Goal: Task Accomplishment & Management: Manage account settings

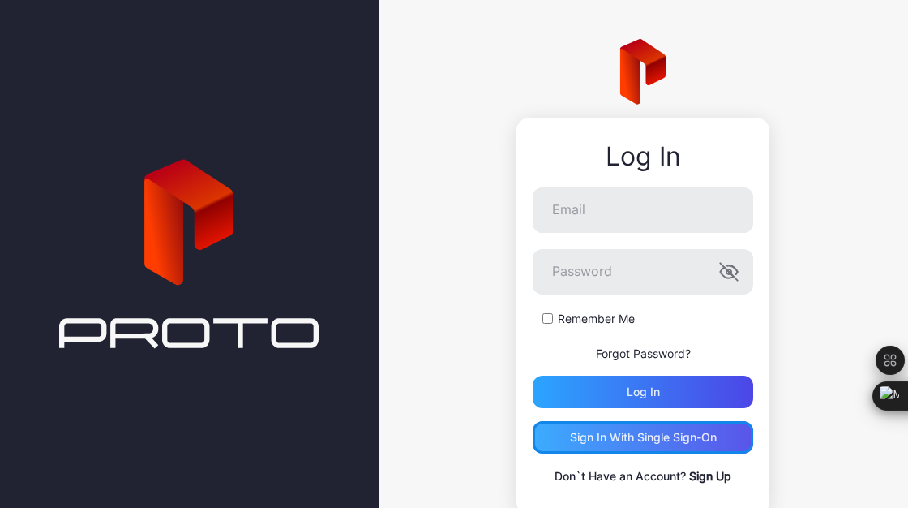
click at [603, 436] on div "Sign in With Single Sign-On" at bounding box center [643, 437] width 147 height 13
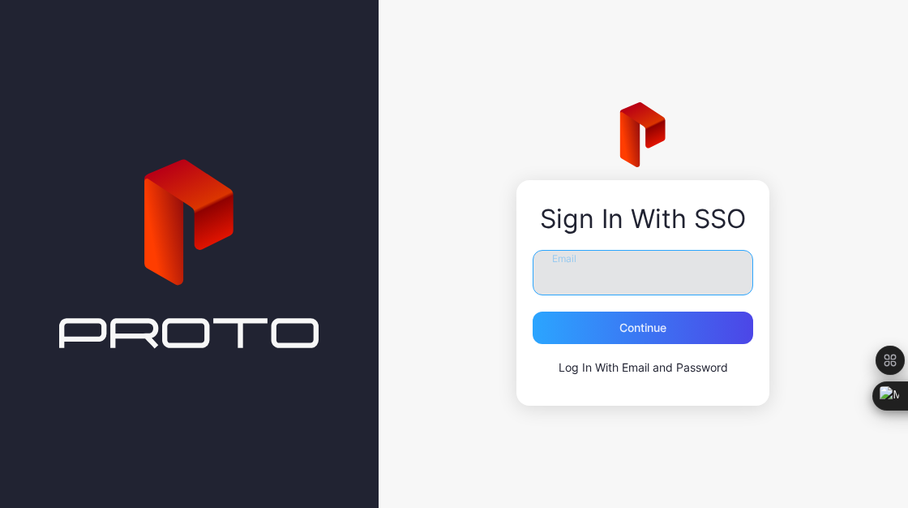
click at [576, 290] on input "Email" at bounding box center [643, 272] width 221 height 45
type input "**********"
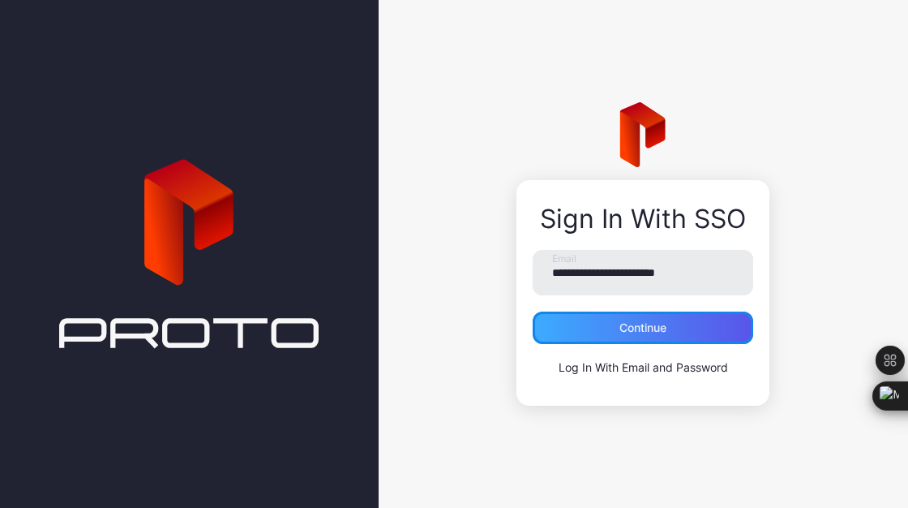
click at [644, 337] on div "Continue" at bounding box center [643, 327] width 221 height 32
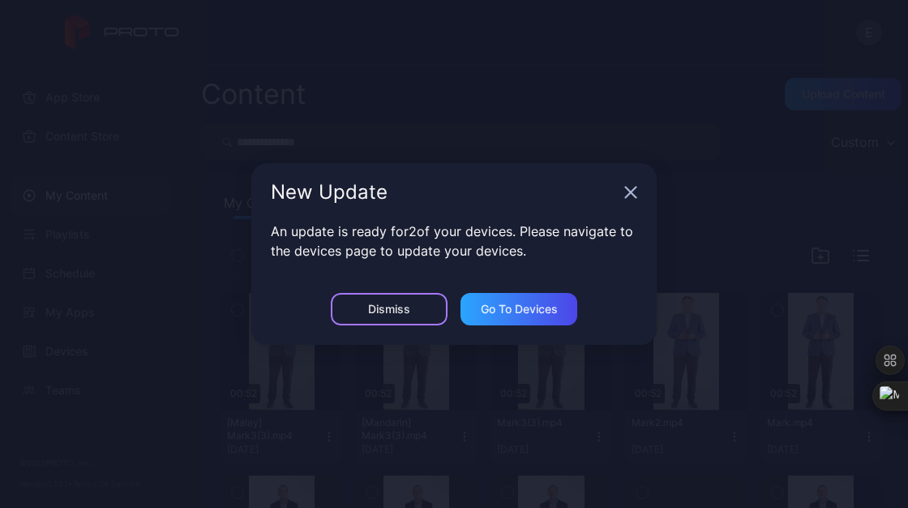
click at [409, 308] on div "Dismiss" at bounding box center [389, 309] width 42 height 13
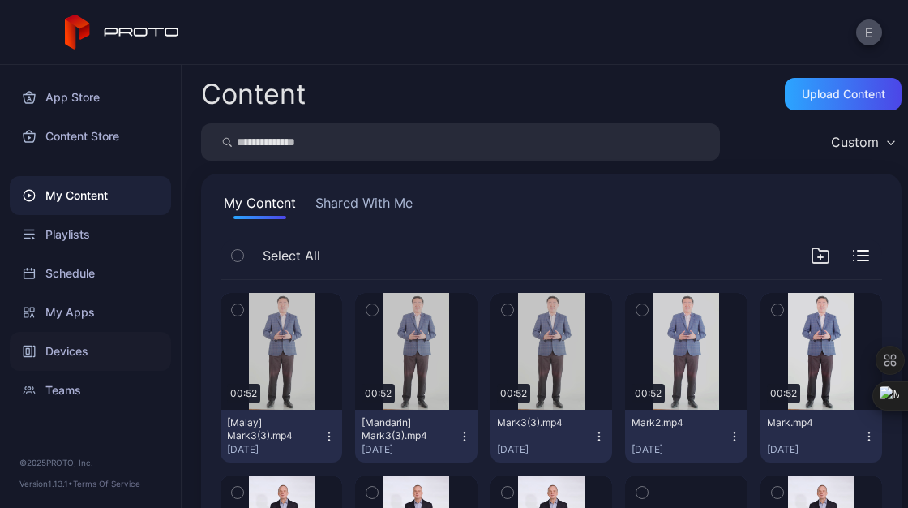
click at [76, 362] on div "Devices" at bounding box center [90, 351] width 161 height 39
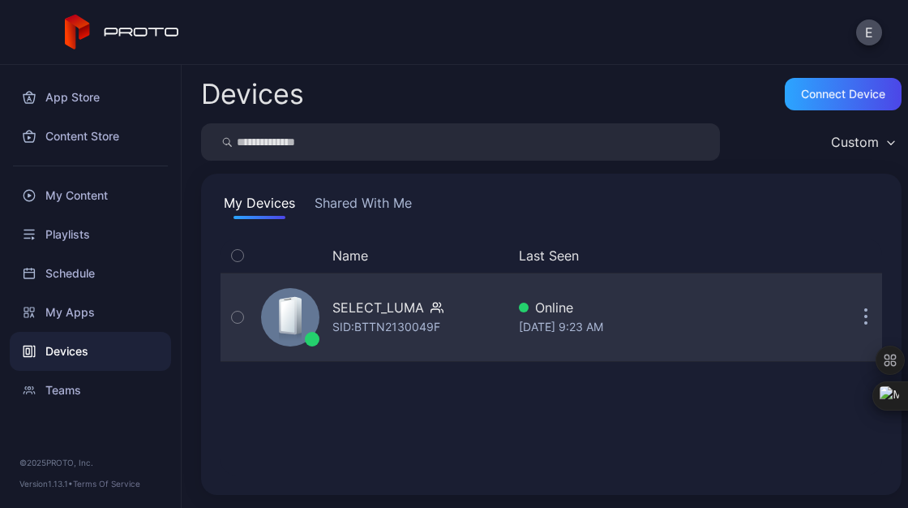
click at [238, 316] on icon "button" at bounding box center [237, 317] width 11 height 18
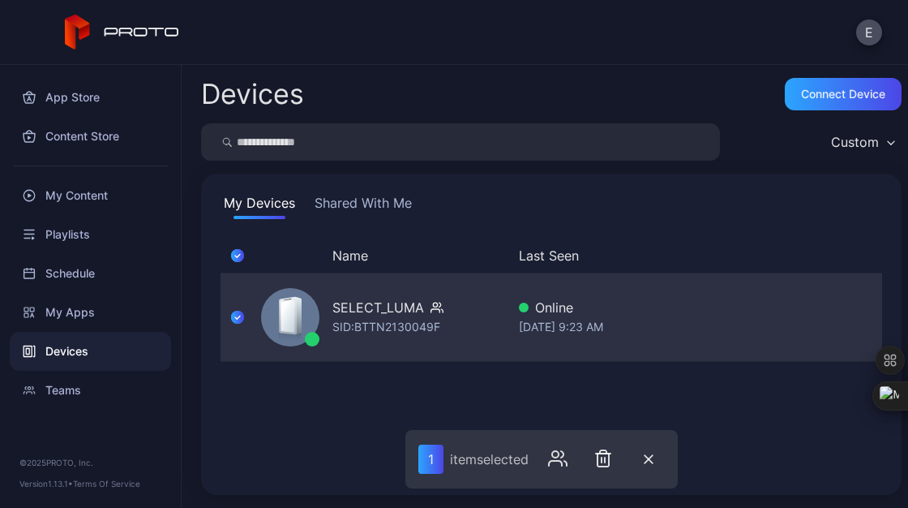
click at [385, 295] on div "SELECT_LUMA SID: BTTN2130049F" at bounding box center [380, 317] width 251 height 81
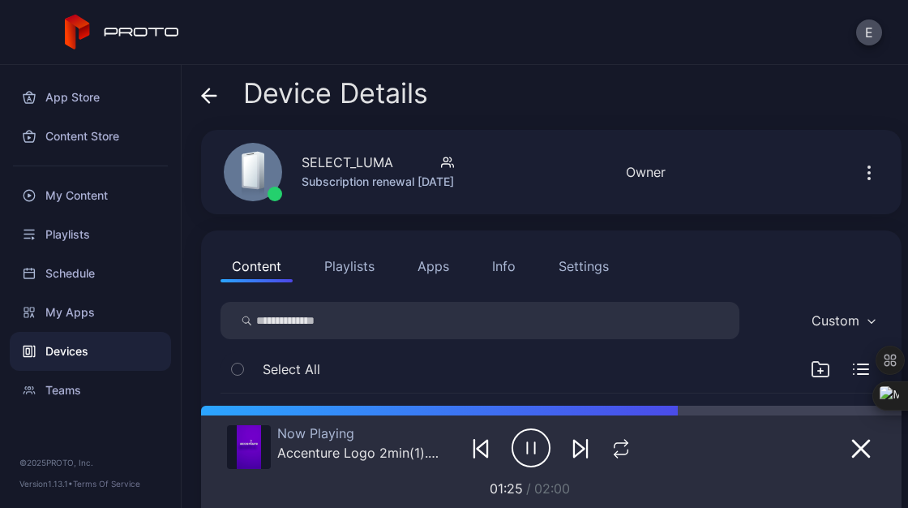
click at [594, 270] on div "Settings" at bounding box center [584, 265] width 50 height 19
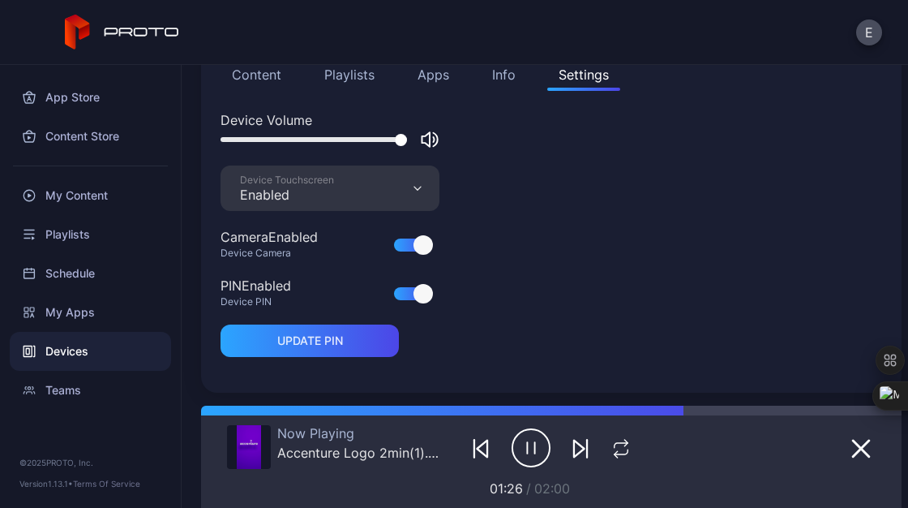
scroll to position [122, 0]
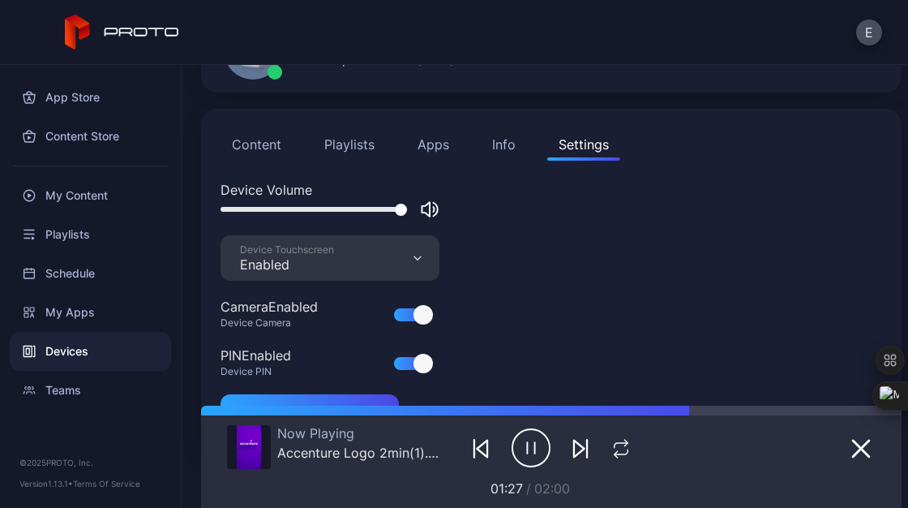
click at [507, 150] on div "Info" at bounding box center [504, 144] width 24 height 19
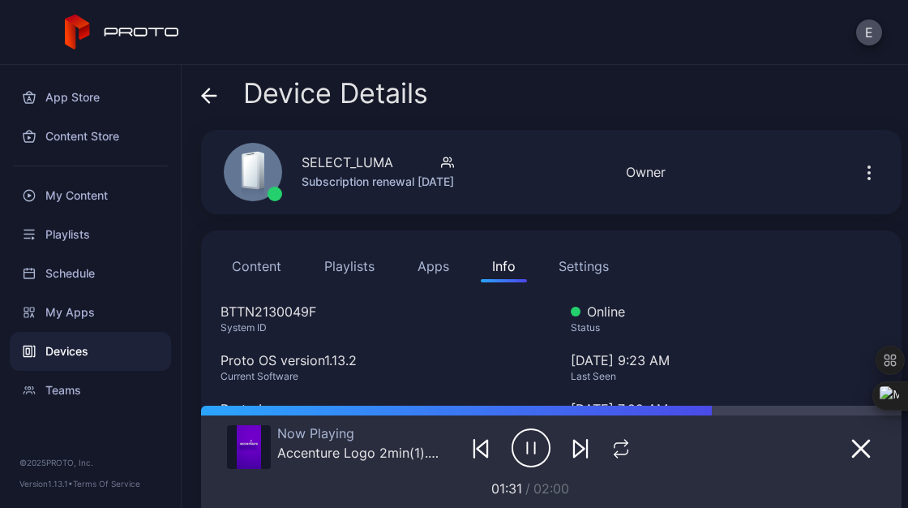
scroll to position [1, 0]
click at [860, 175] on icon "button" at bounding box center [869, 171] width 19 height 19
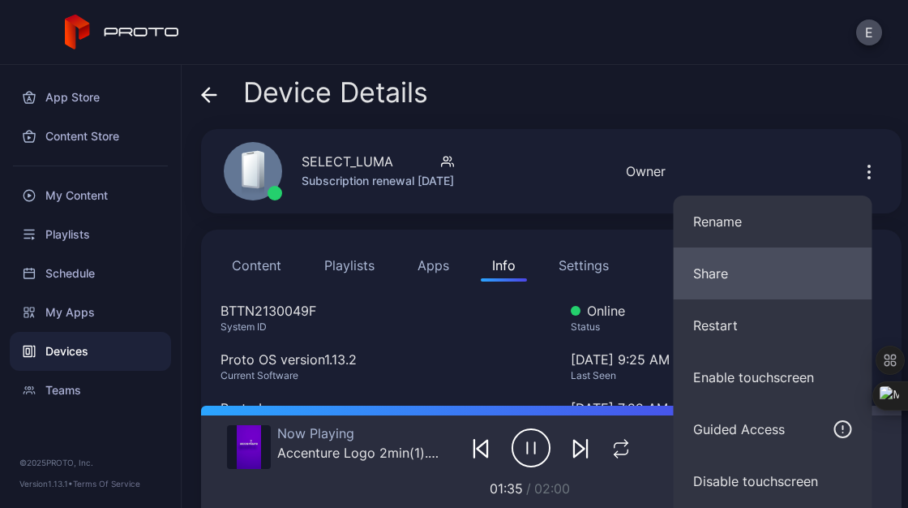
click at [750, 275] on button "Share" at bounding box center [773, 273] width 199 height 52
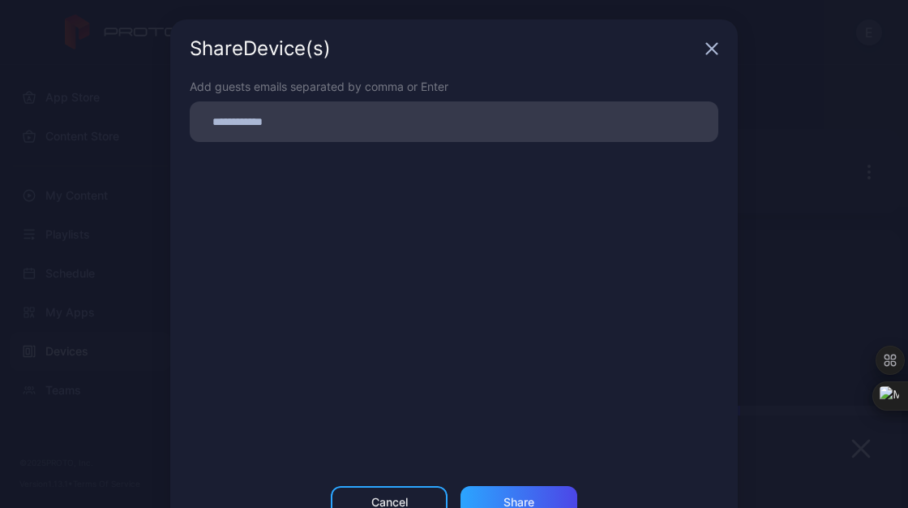
click at [406, 114] on input at bounding box center [454, 121] width 509 height 21
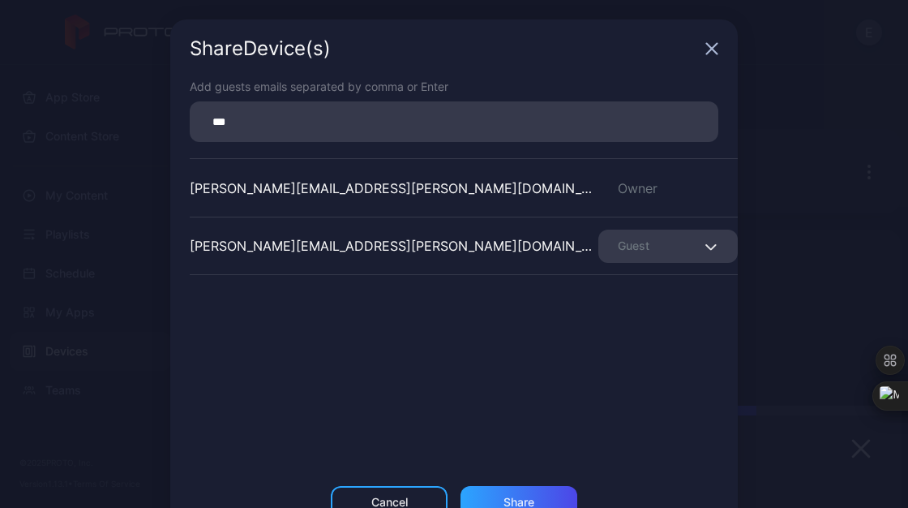
type input "**********"
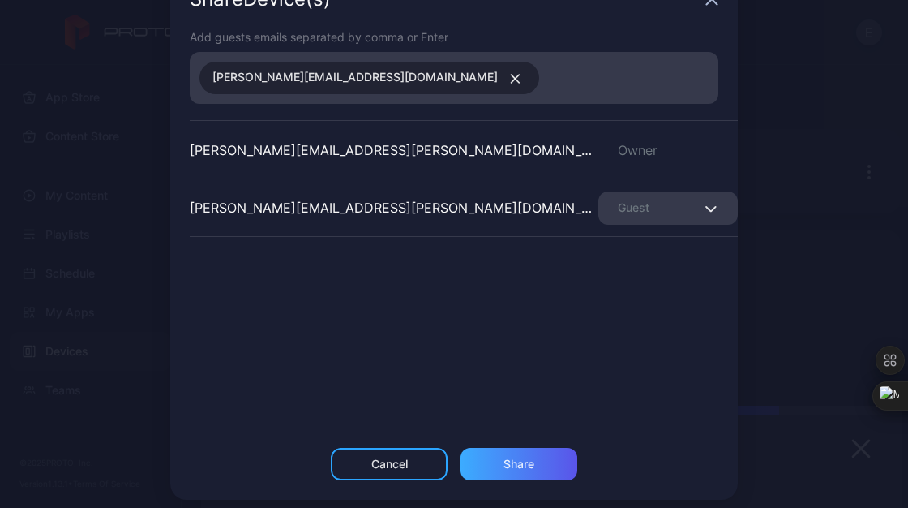
click at [510, 444] on div "Share Device (s) Add guests emails separated by comma or Enter tommy.flinch@acc…" at bounding box center [454, 235] width 568 height 530
click at [706, 210] on icon "button" at bounding box center [711, 208] width 10 height 5
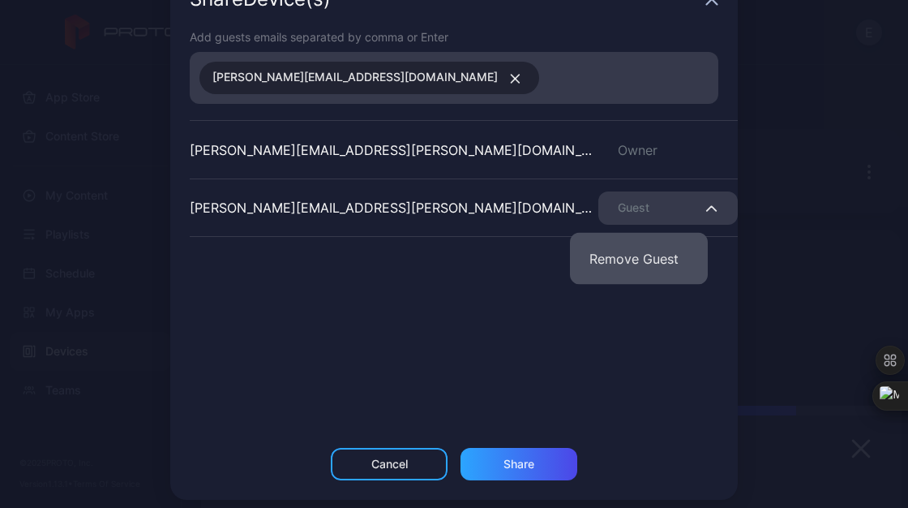
click at [640, 256] on button "Remove Guest" at bounding box center [639, 259] width 138 height 52
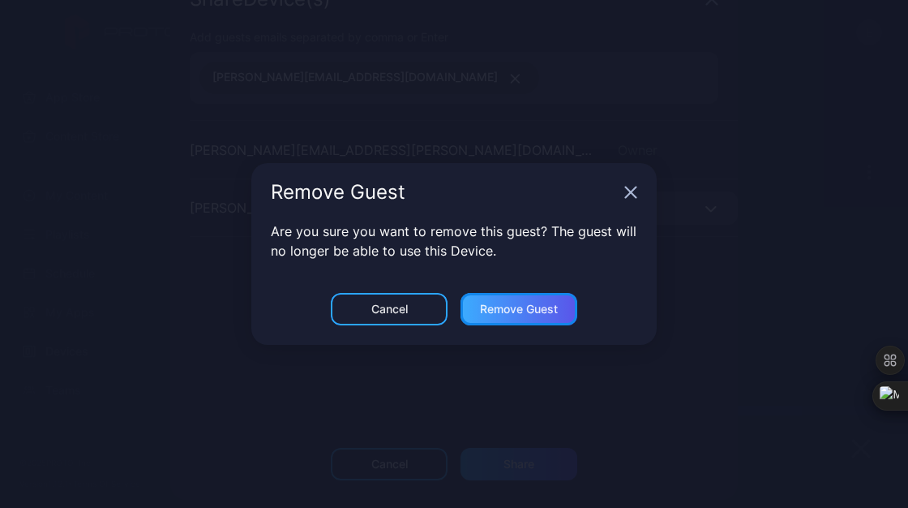
click at [523, 303] on div "Remove Guest" at bounding box center [519, 309] width 78 height 13
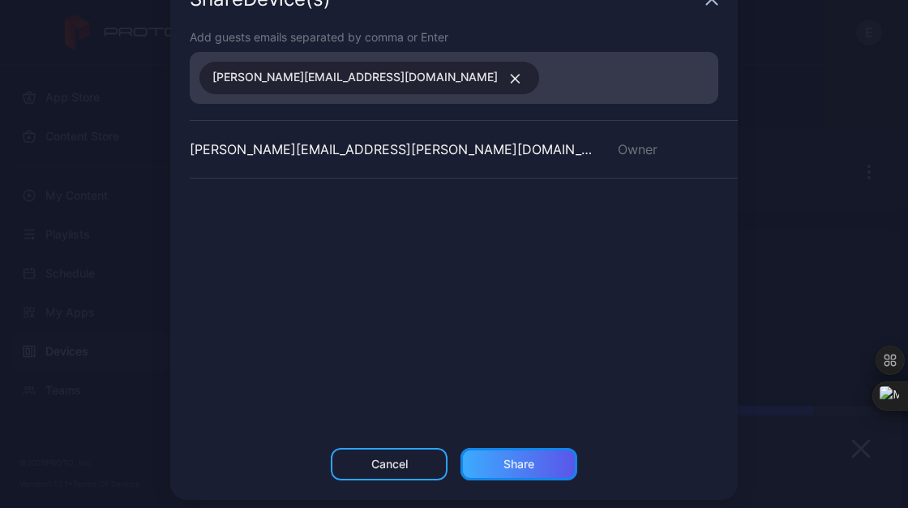
click at [539, 462] on div "Share" at bounding box center [519, 464] width 117 height 32
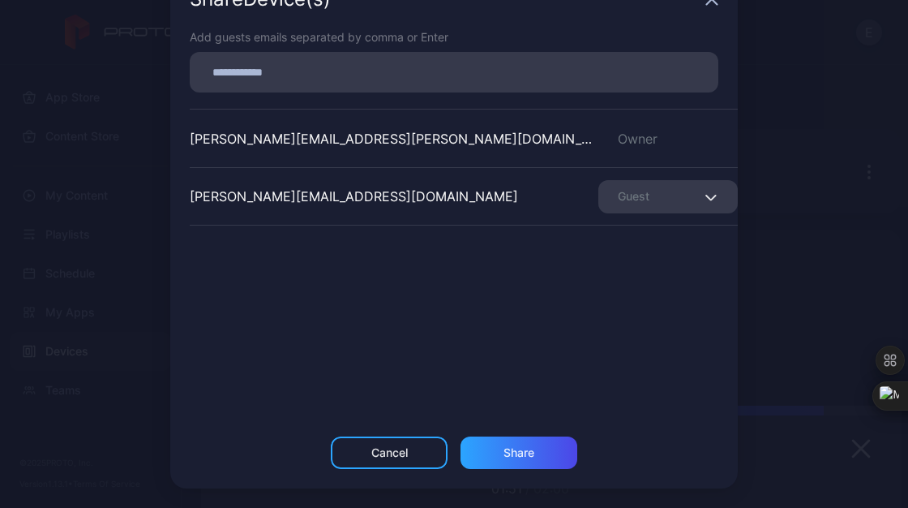
scroll to position [0, 0]
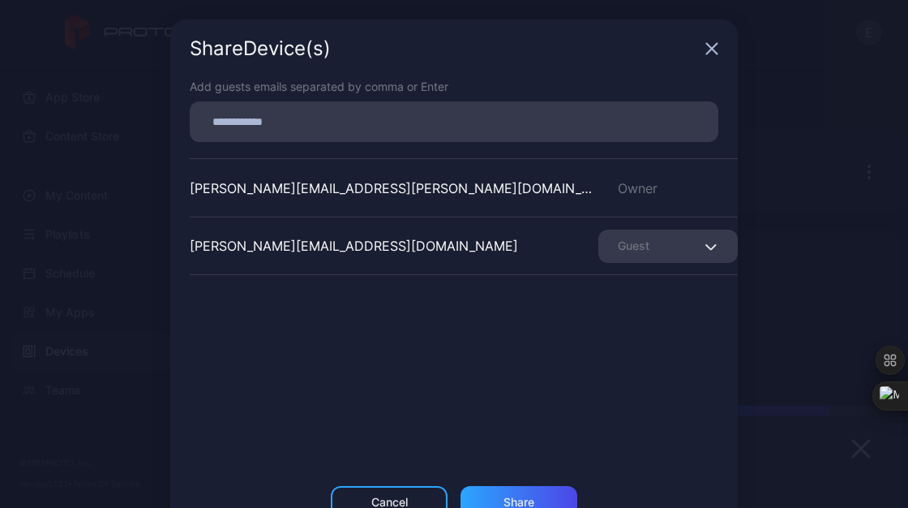
click at [706, 245] on icon "button" at bounding box center [711, 246] width 10 height 5
click at [684, 199] on div "eric.guzman@accenture.com Owner" at bounding box center [464, 187] width 548 height 58
click at [701, 26] on div "Share Device (s)" at bounding box center [454, 48] width 568 height 58
click at [706, 45] on icon "button" at bounding box center [712, 48] width 13 height 13
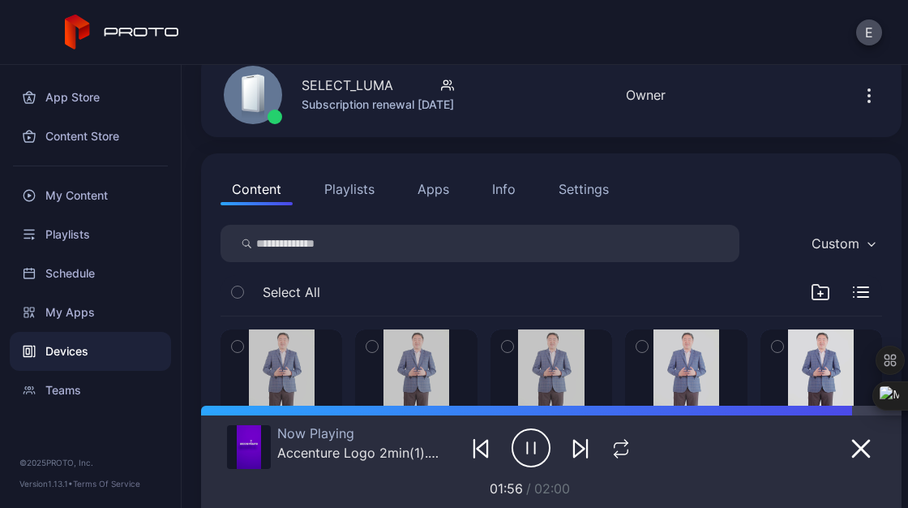
scroll to position [80, 0]
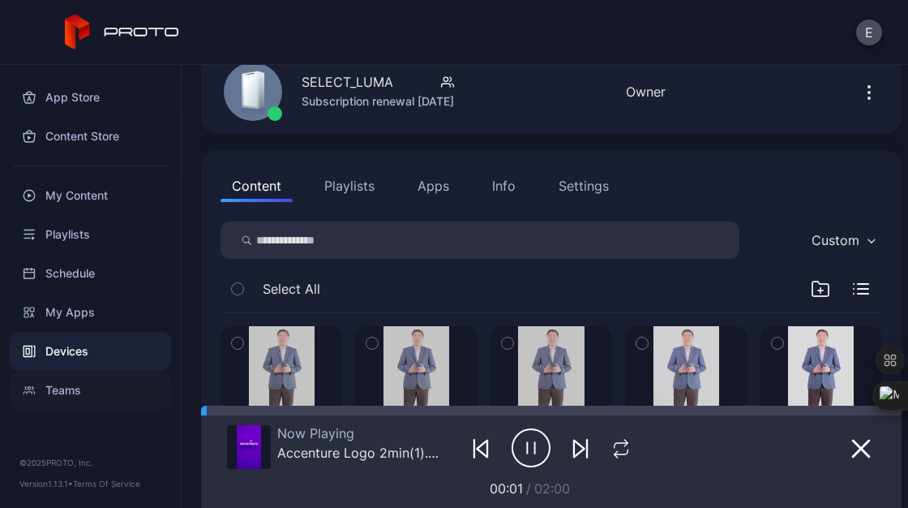
click at [60, 375] on div "Teams" at bounding box center [90, 390] width 161 height 39
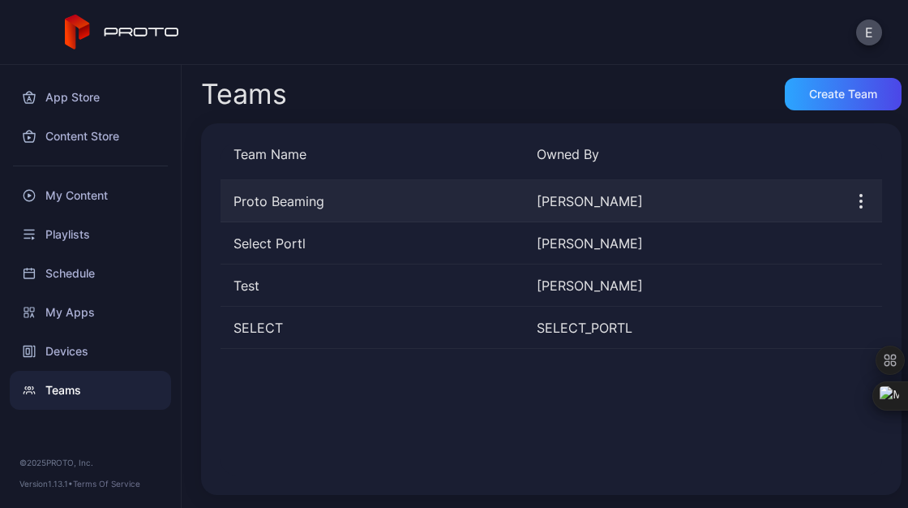
click at [852, 210] on icon "button" at bounding box center [861, 200] width 19 height 19
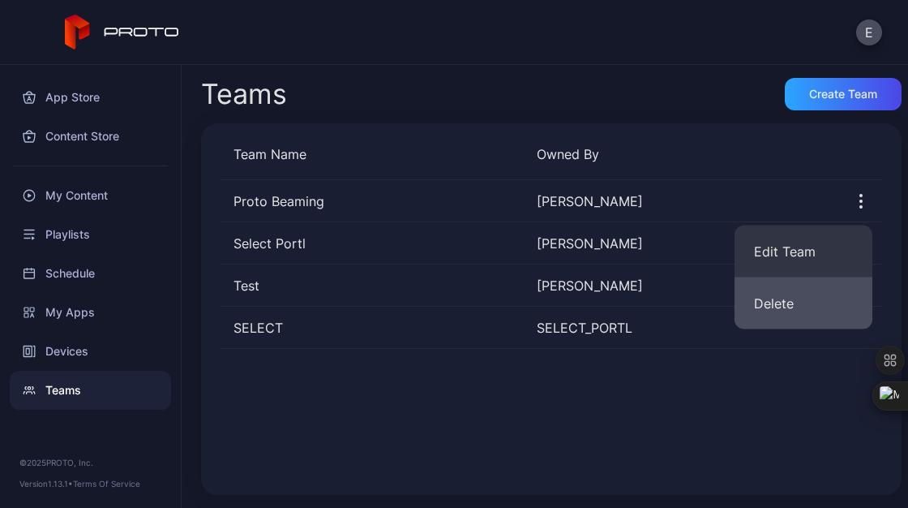
click at [777, 295] on button "Delete" at bounding box center [804, 303] width 138 height 52
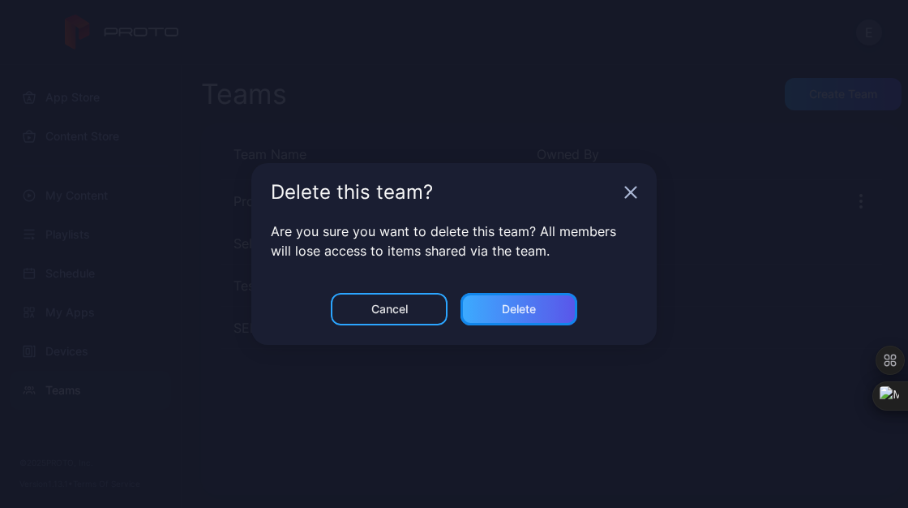
click at [550, 304] on div "Delete" at bounding box center [519, 309] width 117 height 32
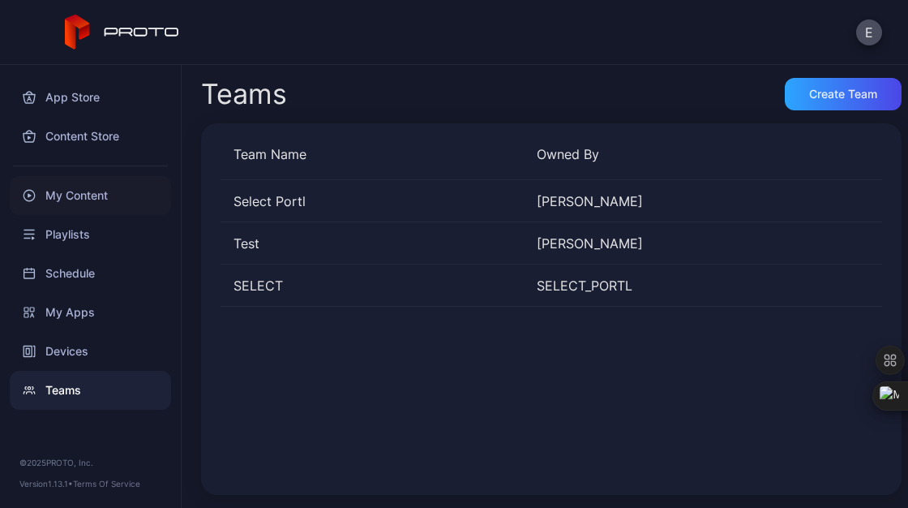
click at [71, 192] on div "My Content" at bounding box center [90, 195] width 161 height 39
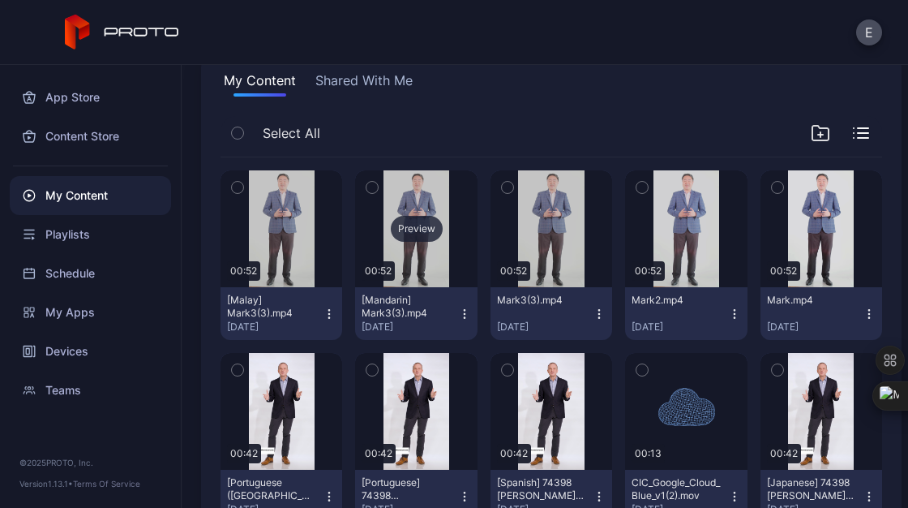
scroll to position [122, 0]
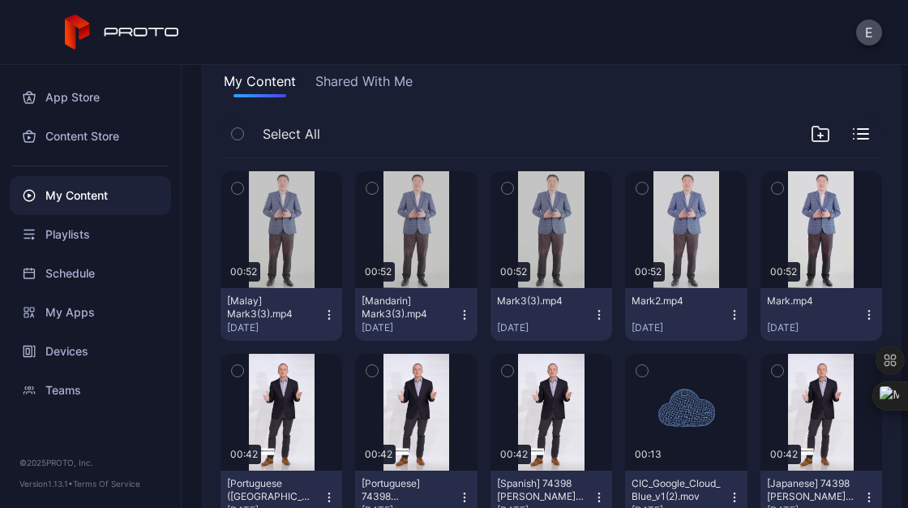
click at [324, 312] on icon "button" at bounding box center [329, 314] width 13 height 13
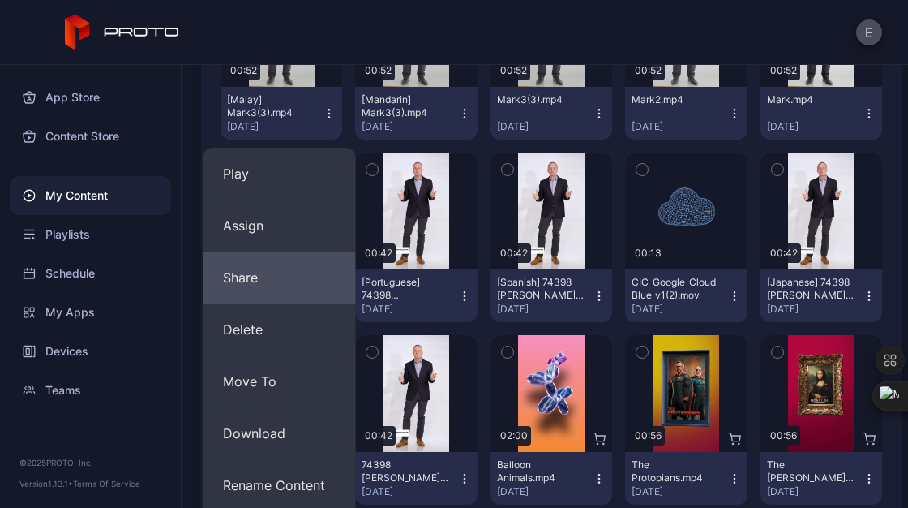
scroll to position [324, 0]
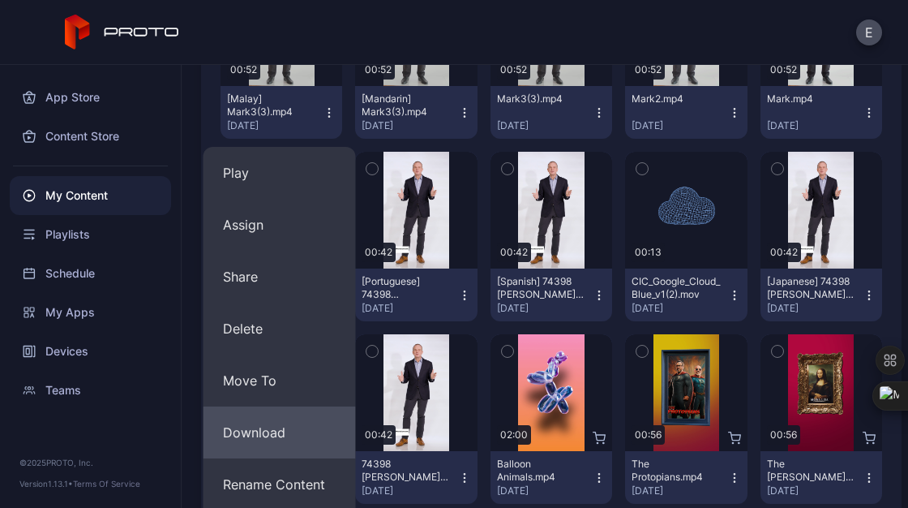
click at [288, 444] on button "Download" at bounding box center [280, 432] width 152 height 52
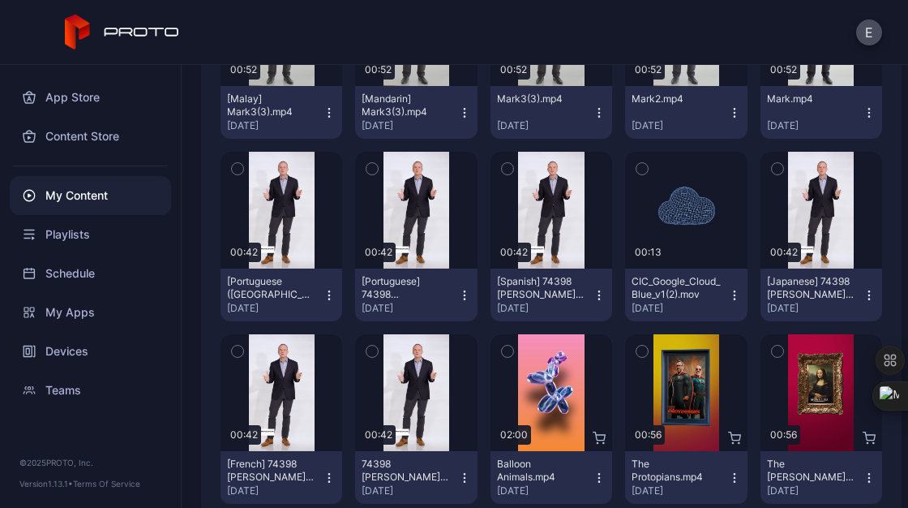
click at [459, 120] on button "[Mandarin] Mark3(3).mp4 Sep 25, 2025" at bounding box center [416, 112] width 122 height 53
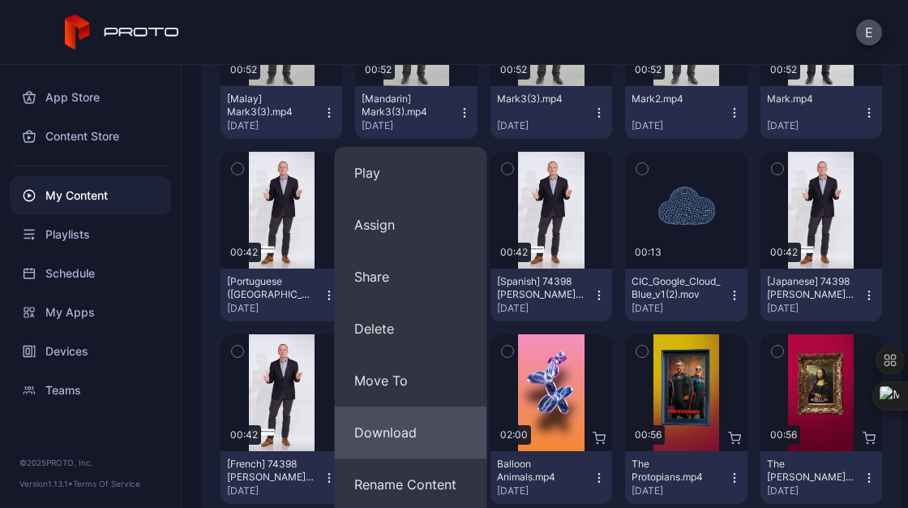
click at [396, 423] on button "Download" at bounding box center [411, 432] width 152 height 52
